Goal: Task Accomplishment & Management: Manage account settings

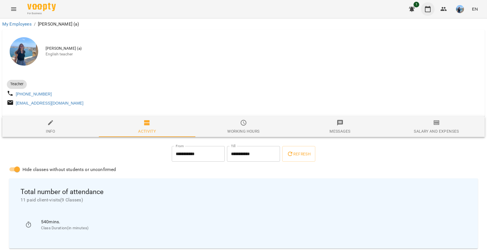
click at [428, 8] on icon "button" at bounding box center [428, 9] width 6 height 6
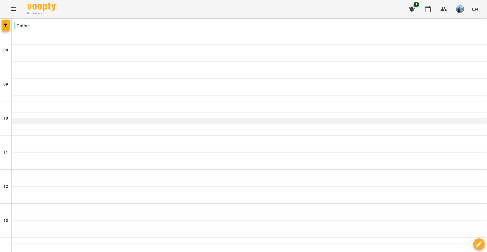
scroll to position [246, 0]
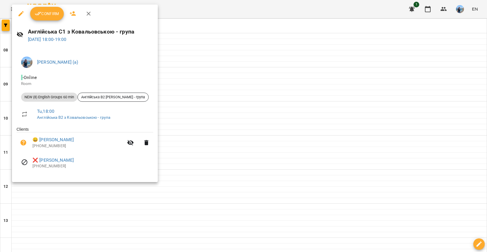
click at [54, 15] on span "Confirm" at bounding box center [47, 13] width 24 height 7
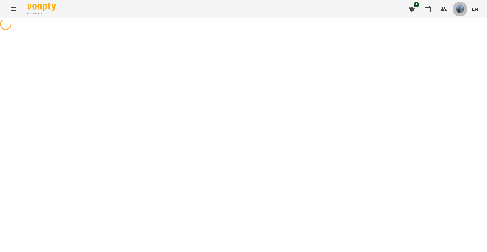
click at [457, 8] on img "button" at bounding box center [460, 9] width 8 height 8
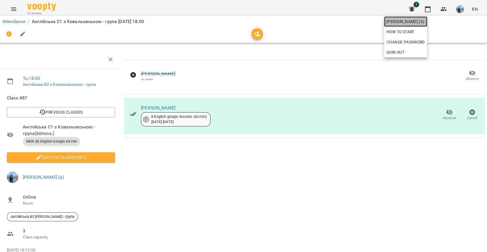
click at [425, 23] on span "[PERSON_NAME] (а)" at bounding box center [405, 21] width 38 height 7
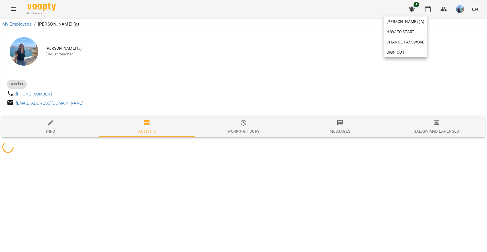
click at [282, 65] on div at bounding box center [243, 126] width 487 height 252
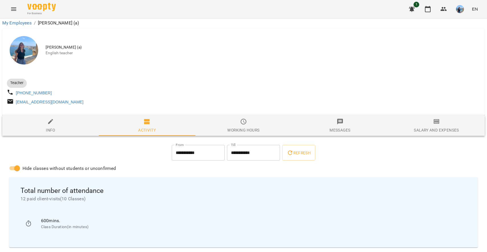
scroll to position [63, 0]
click at [424, 12] on icon "button" at bounding box center [427, 9] width 7 height 7
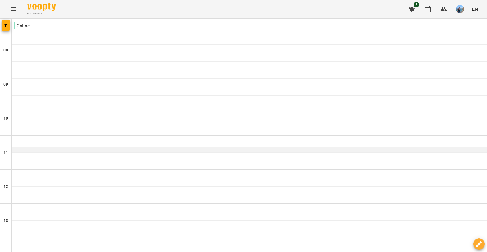
scroll to position [235, 0]
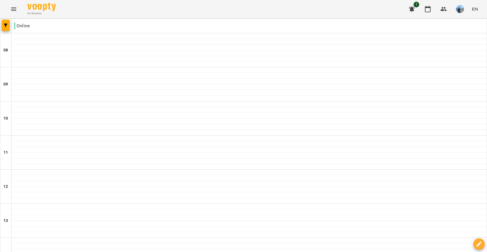
type input "**********"
click at [71, 214] on div at bounding box center [249, 213] width 475 height 6
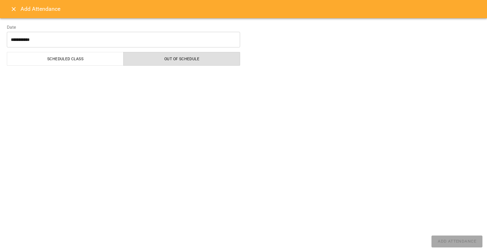
select select "**********"
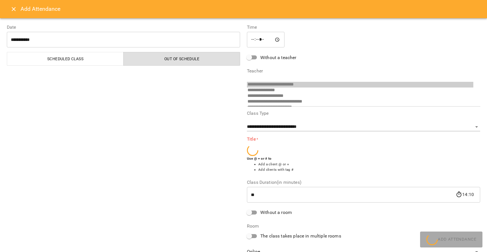
click at [10, 9] on icon "Close" at bounding box center [13, 9] width 7 height 7
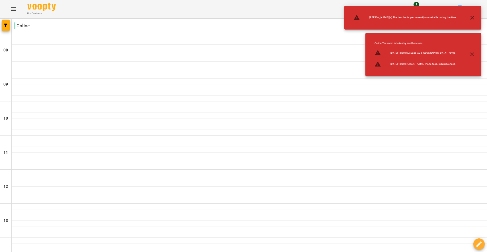
scroll to position [220, 0]
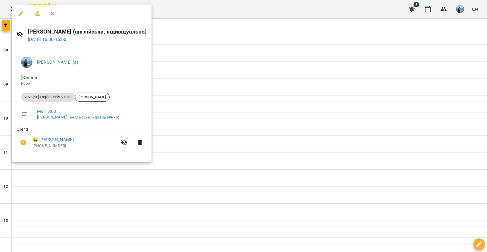
click at [208, 156] on div at bounding box center [243, 126] width 487 height 252
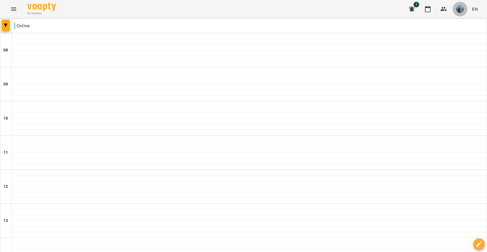
click at [459, 10] on img "button" at bounding box center [460, 9] width 8 height 8
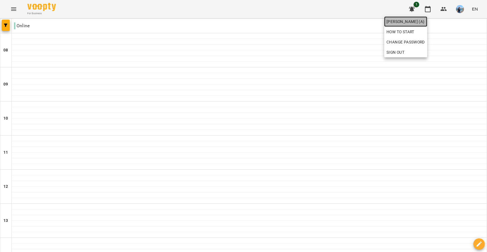
click at [425, 20] on span "[PERSON_NAME] (а)" at bounding box center [405, 21] width 38 height 7
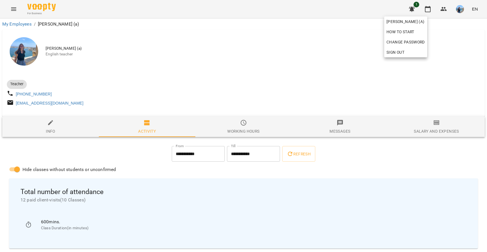
click at [317, 80] on div at bounding box center [243, 126] width 487 height 252
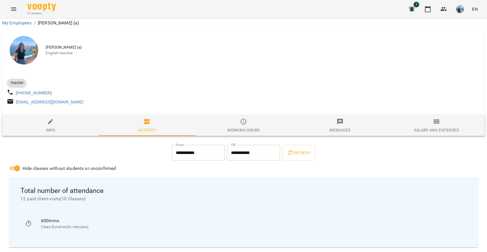
scroll to position [102, 1]
